Goal: Information Seeking & Learning: Learn about a topic

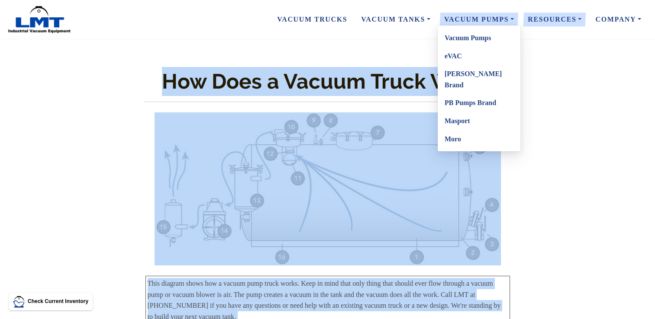
click at [481, 39] on link "Vacuum Pumps" at bounding box center [479, 38] width 83 height 18
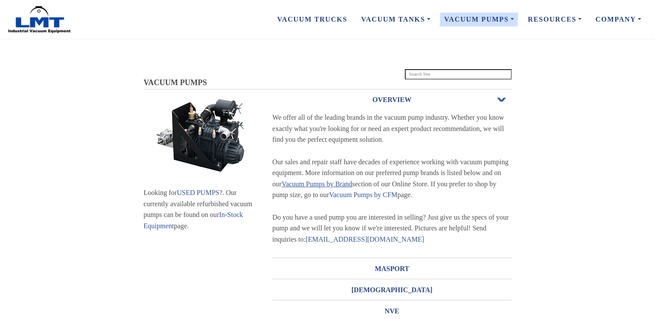
click at [330, 183] on link "Vacuum Pumps by Brand" at bounding box center [316, 184] width 71 height 7
click at [327, 185] on link "Vacuum Pumps by Brand" at bounding box center [316, 184] width 71 height 7
click at [312, 184] on link "Vacuum Pumps by Brand" at bounding box center [316, 184] width 71 height 7
click at [607, 113] on section "VACUUM PUMPS VACUUM PUMPS Looking for USED PUMPS ?. Our currently available ref…" at bounding box center [327, 273] width 655 height 412
click at [326, 184] on link "Vacuum Pumps by Brand" at bounding box center [316, 184] width 71 height 7
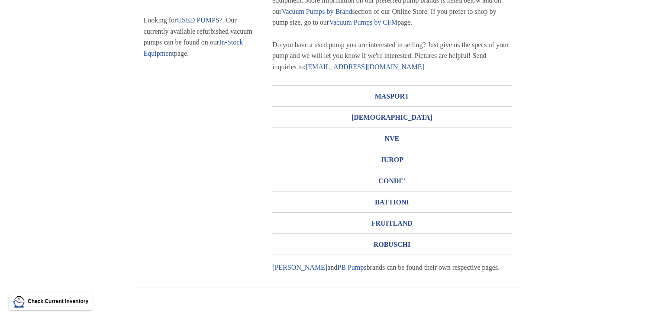
scroll to position [173, 0]
click at [577, 103] on section "VACUUM PUMPS VACUUM PUMPS Looking for USED PUMPS ?. Our currently available ref…" at bounding box center [327, 100] width 655 height 412
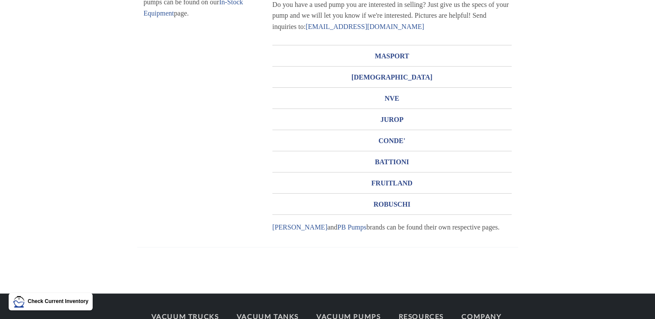
scroll to position [256, 0]
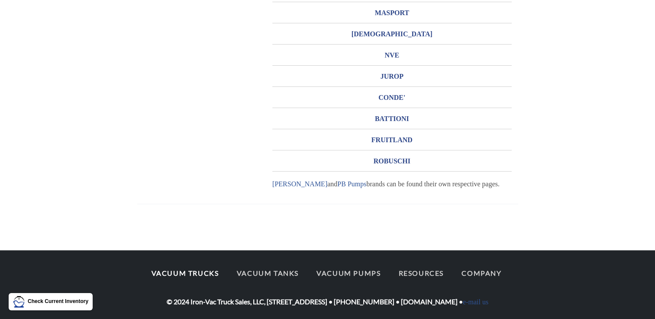
click at [191, 271] on link "Vacuum Trucks" at bounding box center [185, 274] width 83 height 18
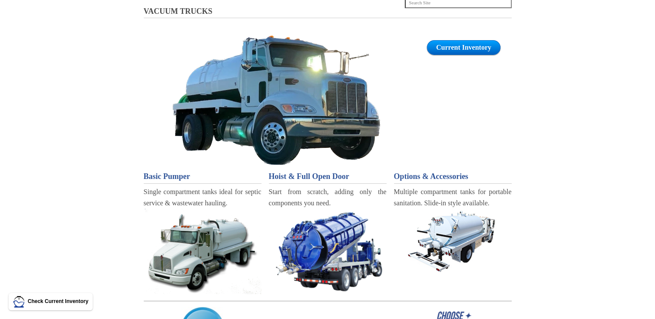
scroll to position [87, 0]
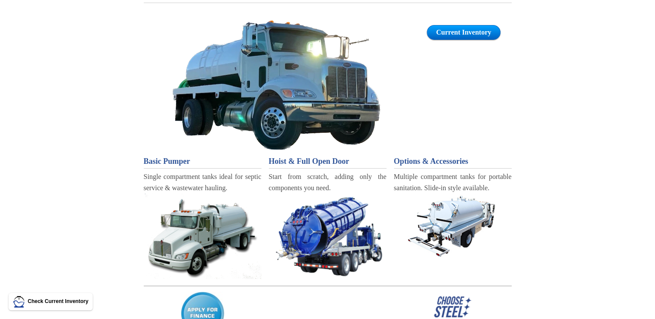
click at [174, 163] on span "Basic Pumper" at bounding box center [167, 161] width 47 height 9
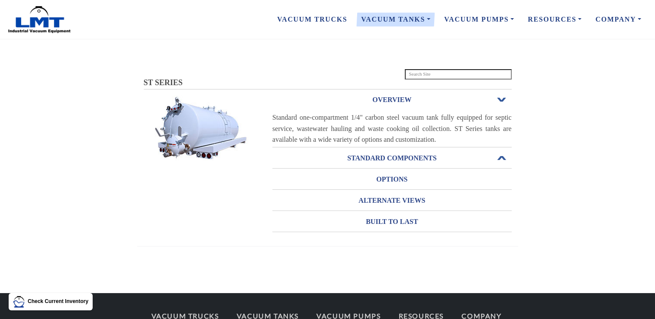
click at [504, 158] on span "Open or Close" at bounding box center [501, 158] width 11 height 6
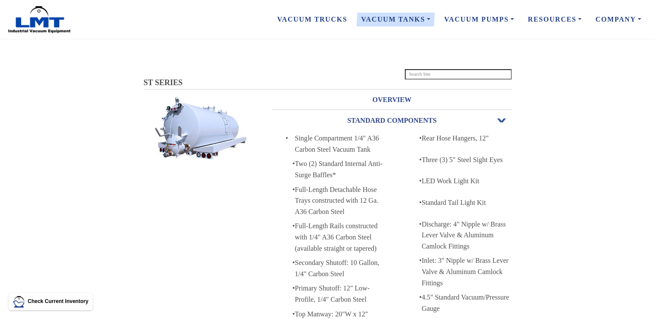
click at [500, 118] on span "Open or Close" at bounding box center [501, 121] width 11 height 6
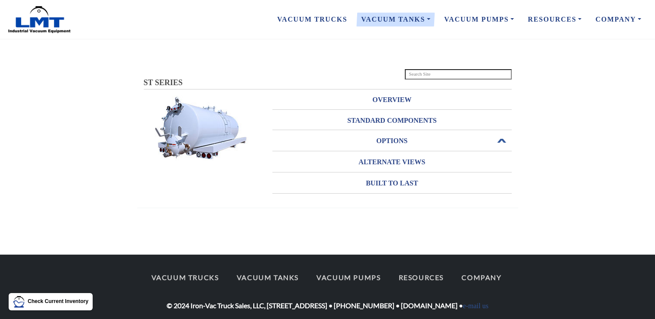
click at [403, 141] on h3 "OPTIONS" at bounding box center [391, 141] width 239 height 14
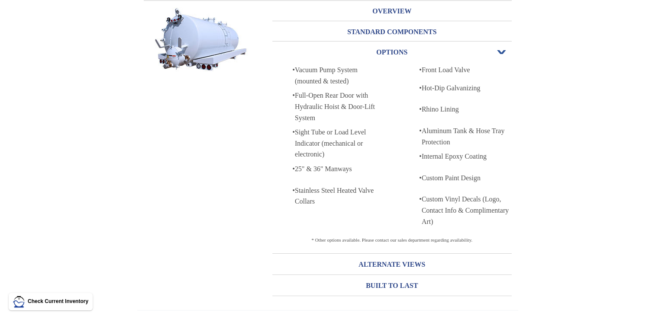
scroll to position [88, 0]
click at [449, 51] on h3 "OPTIONS" at bounding box center [391, 53] width 239 height 14
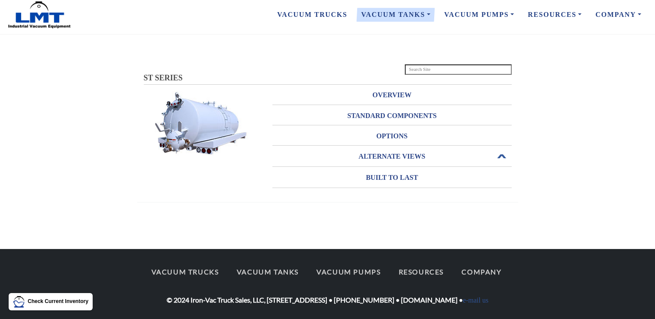
click at [397, 157] on h3 "ALTERNATE VIEWS" at bounding box center [391, 157] width 239 height 14
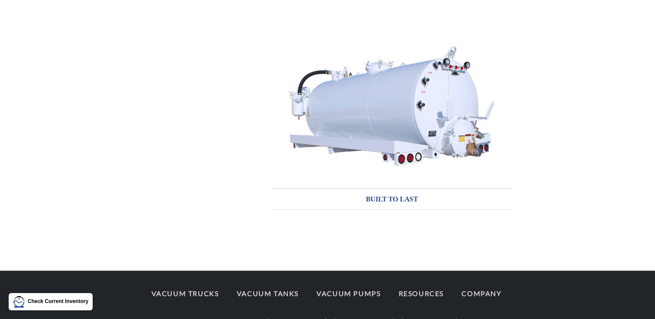
scroll to position [629, 0]
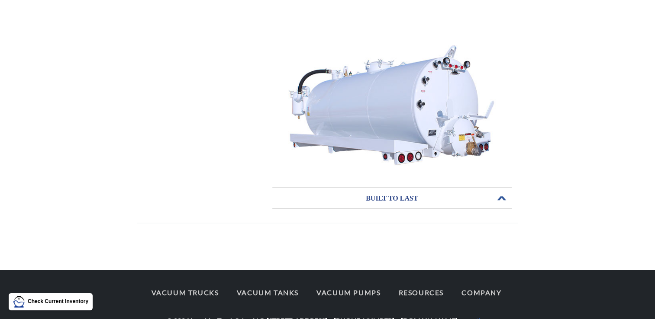
click at [423, 193] on h3 "BUILT TO LAST" at bounding box center [391, 199] width 239 height 14
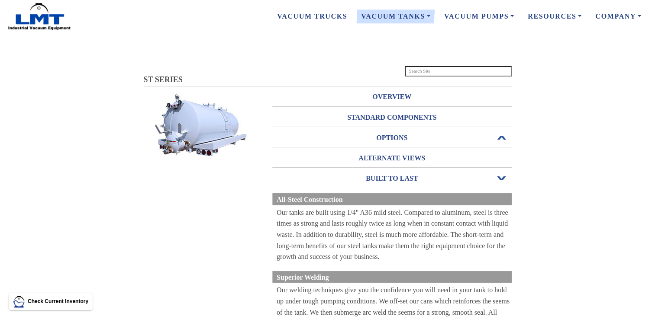
scroll to position [0, 0]
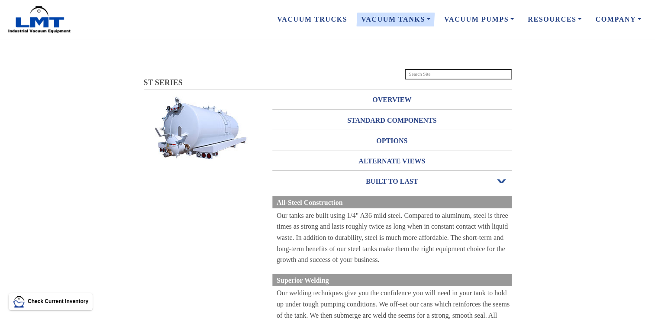
drag, startPoint x: 472, startPoint y: 49, endPoint x: 585, endPoint y: 232, distance: 215.3
click at [585, 232] on section "ST SERIES ST SERIES OVERVIEW Open or Close Standard one-compartment 1/4" carbon…" at bounding box center [327, 308] width 655 height 482
click at [368, 162] on h3 "ALTERNATE VIEWS" at bounding box center [391, 162] width 239 height 14
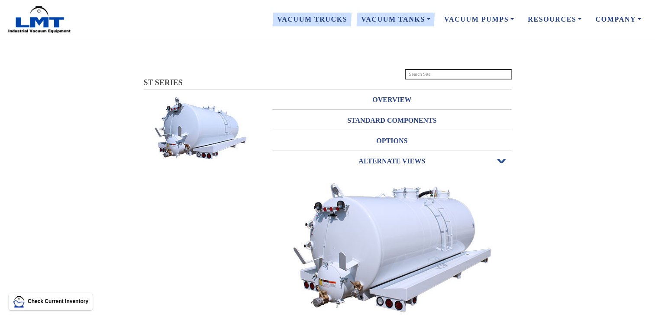
click at [316, 16] on link "Vacuum Trucks" at bounding box center [312, 19] width 84 height 18
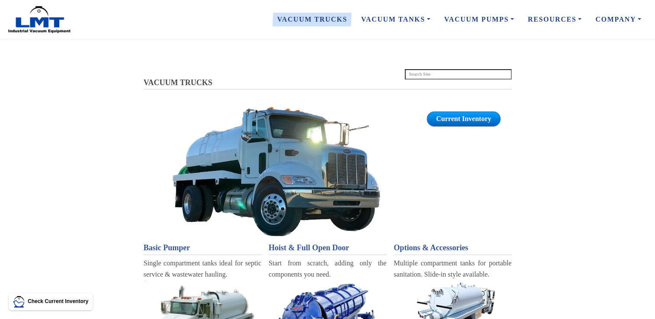
click at [435, 45] on div "VACUUM TRUCKS Current Inventory VACUUM TRUCKS Basic Pumper Single compartment t…" at bounding box center [327, 261] width 655 height 444
